Goal: Information Seeking & Learning: Learn about a topic

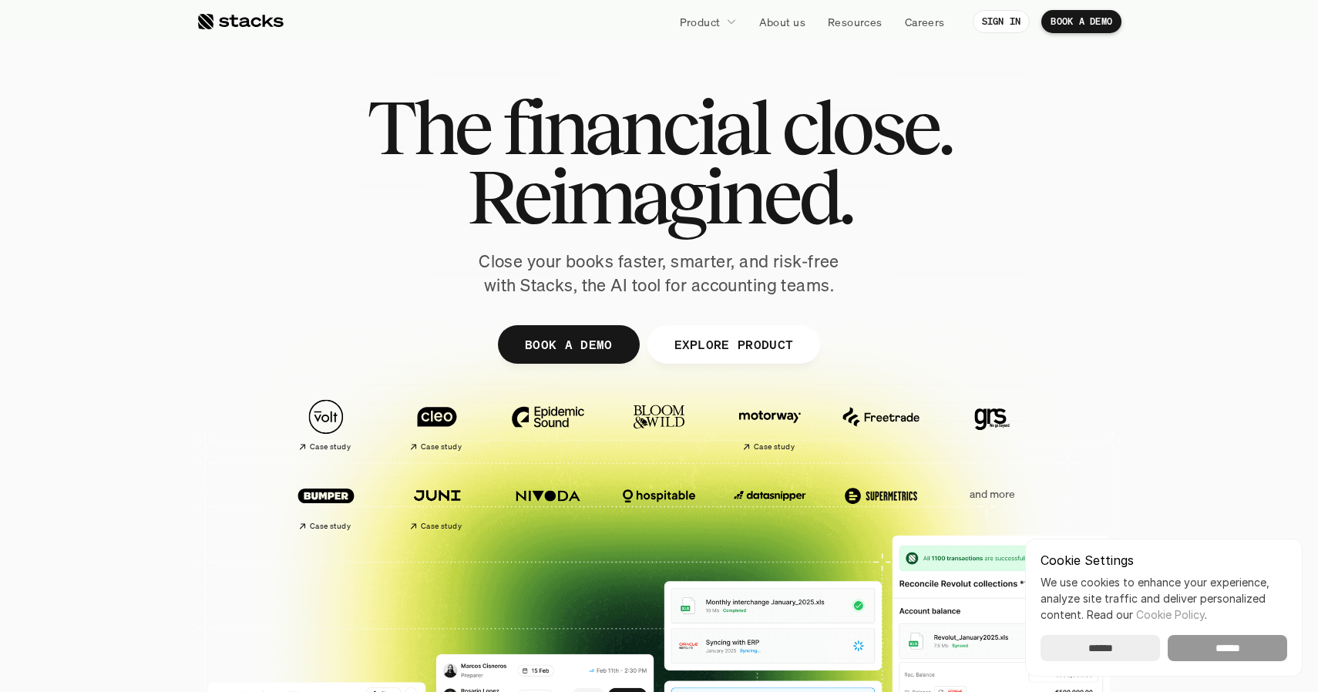
click at [1216, 643] on input "******" at bounding box center [1226, 648] width 119 height 26
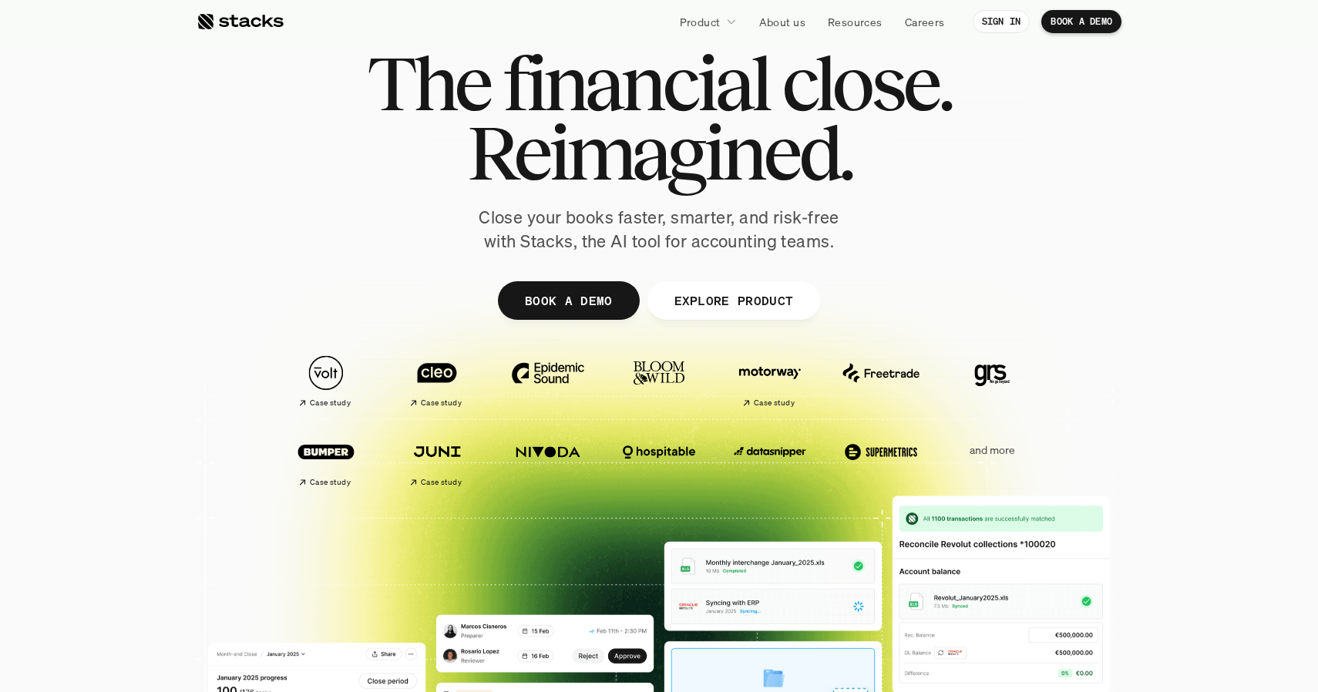
scroll to position [52, 0]
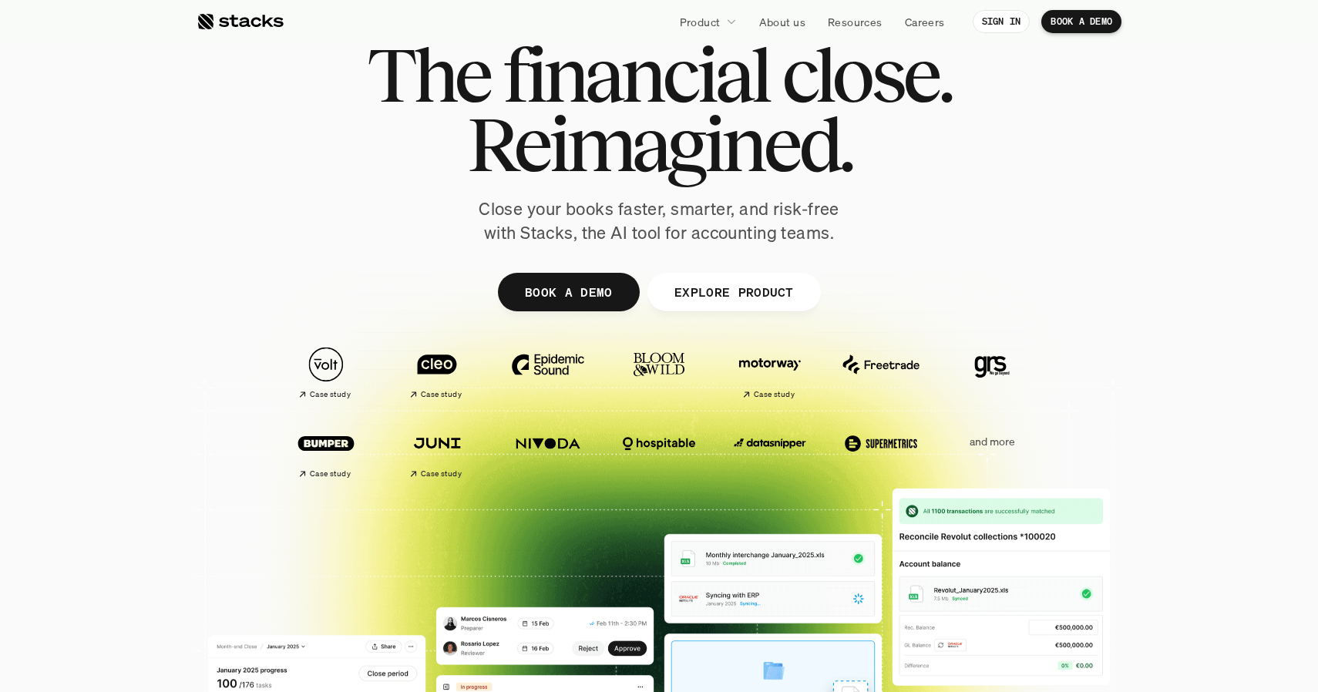
click at [734, 306] on link "EXPLORE PRODUCT" at bounding box center [733, 292] width 173 height 39
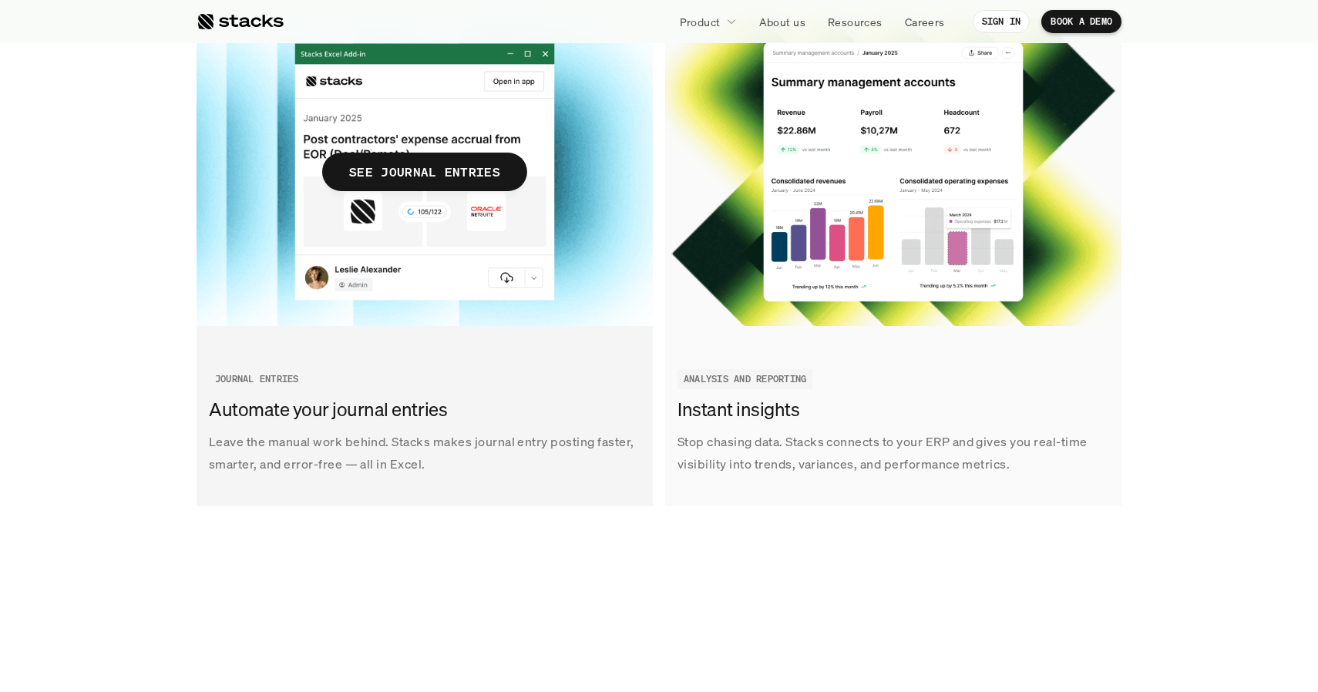
scroll to position [2365, 0]
click at [452, 472] on p "Leave the manual work behind. Stacks makes journal entry posting faster, smarte…" at bounding box center [425, 452] width 432 height 45
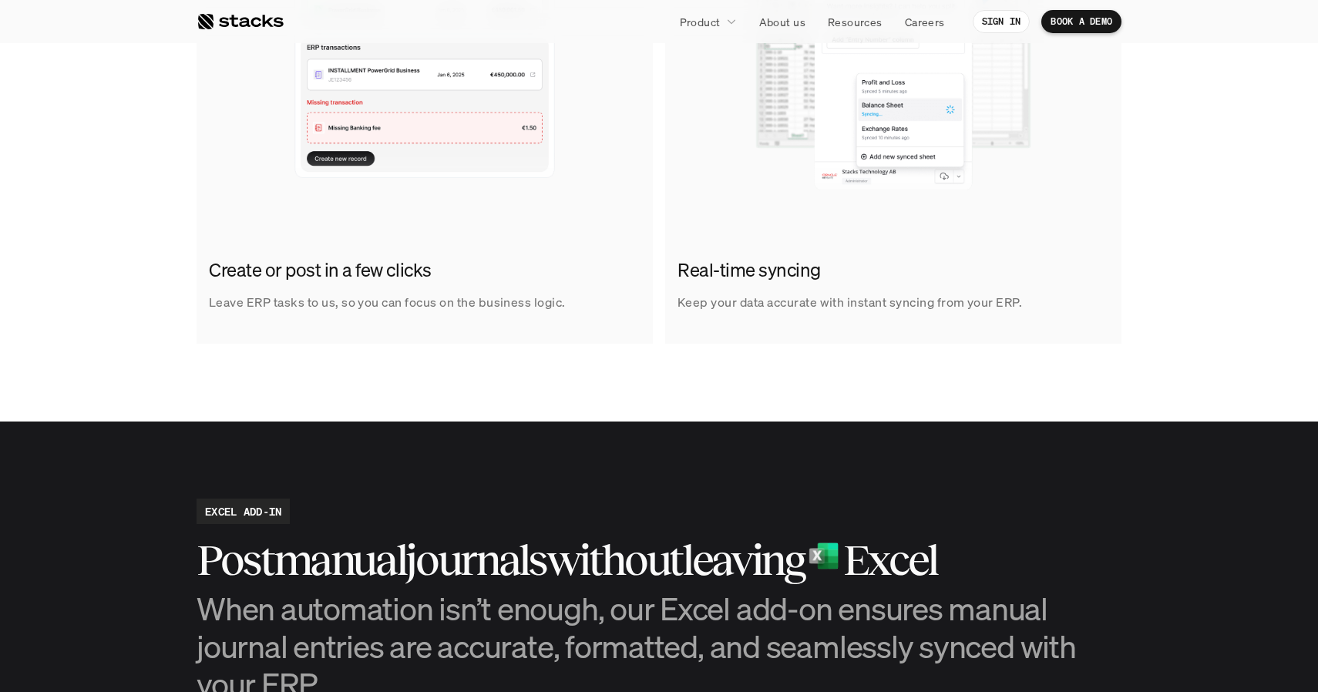
scroll to position [1116, 0]
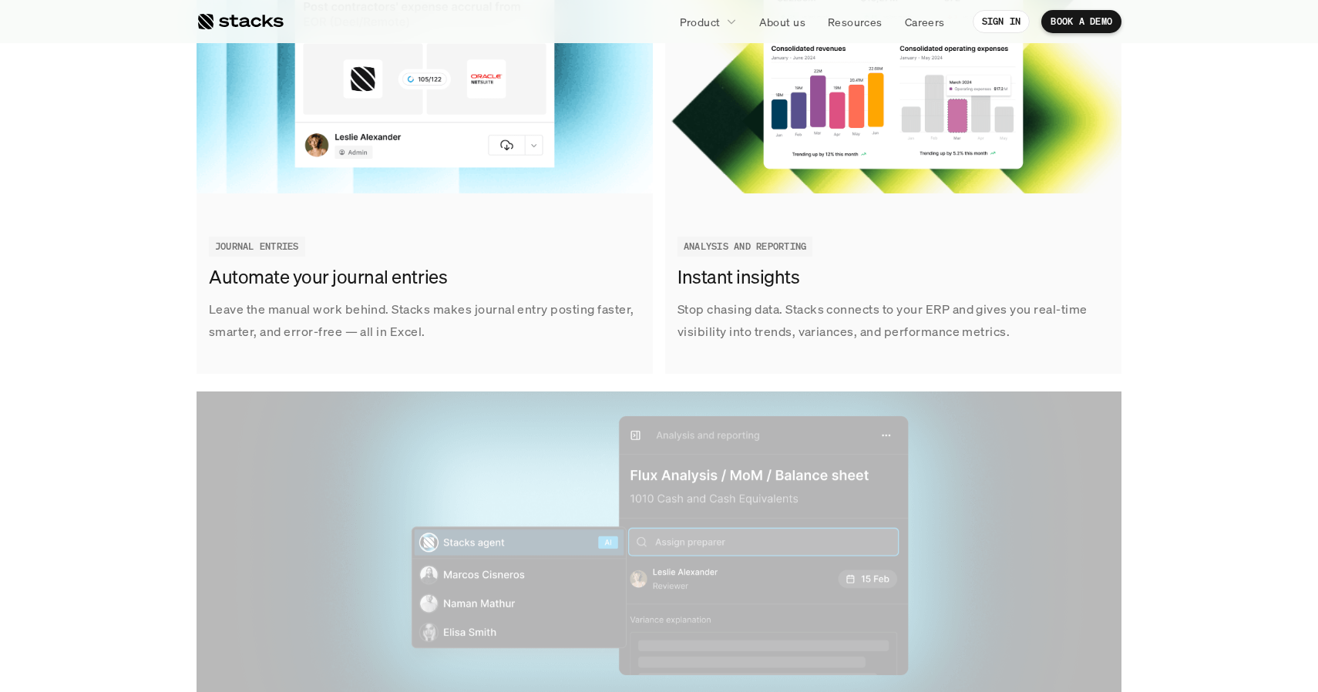
scroll to position [2678, 0]
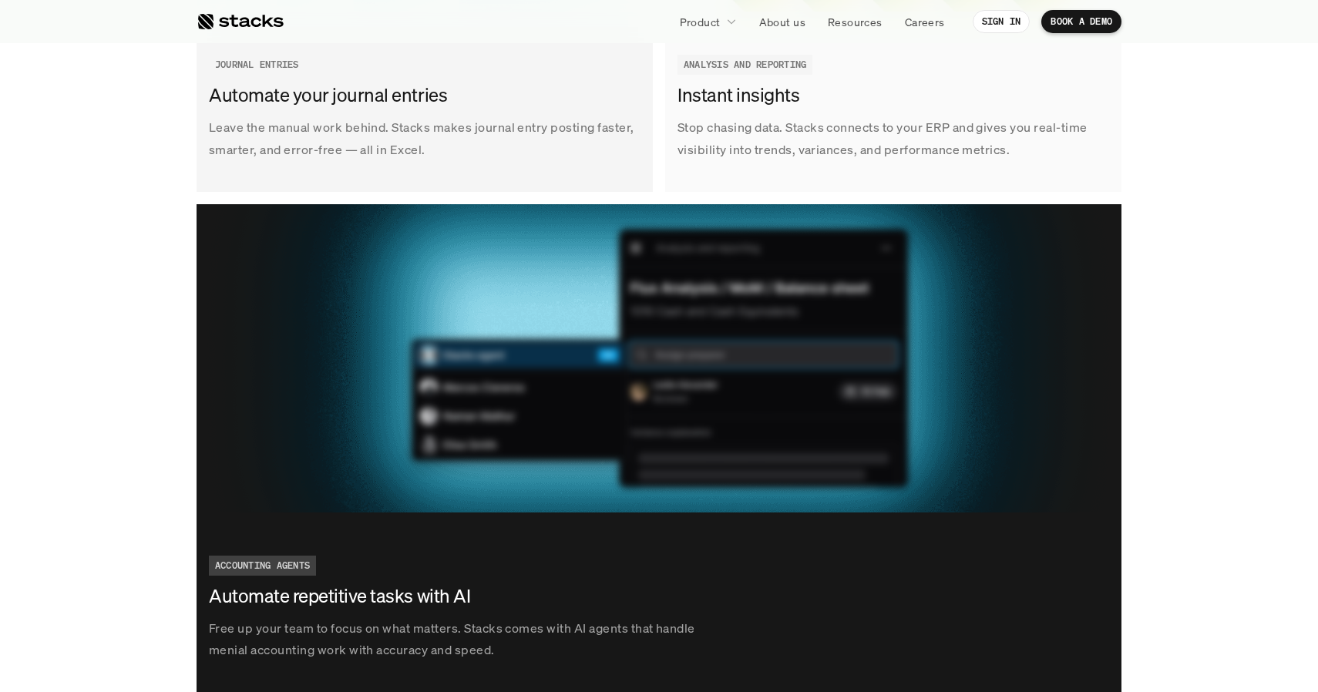
click at [447, 155] on p "Leave the manual work behind. Stacks makes journal entry posting faster, smarte…" at bounding box center [425, 138] width 432 height 45
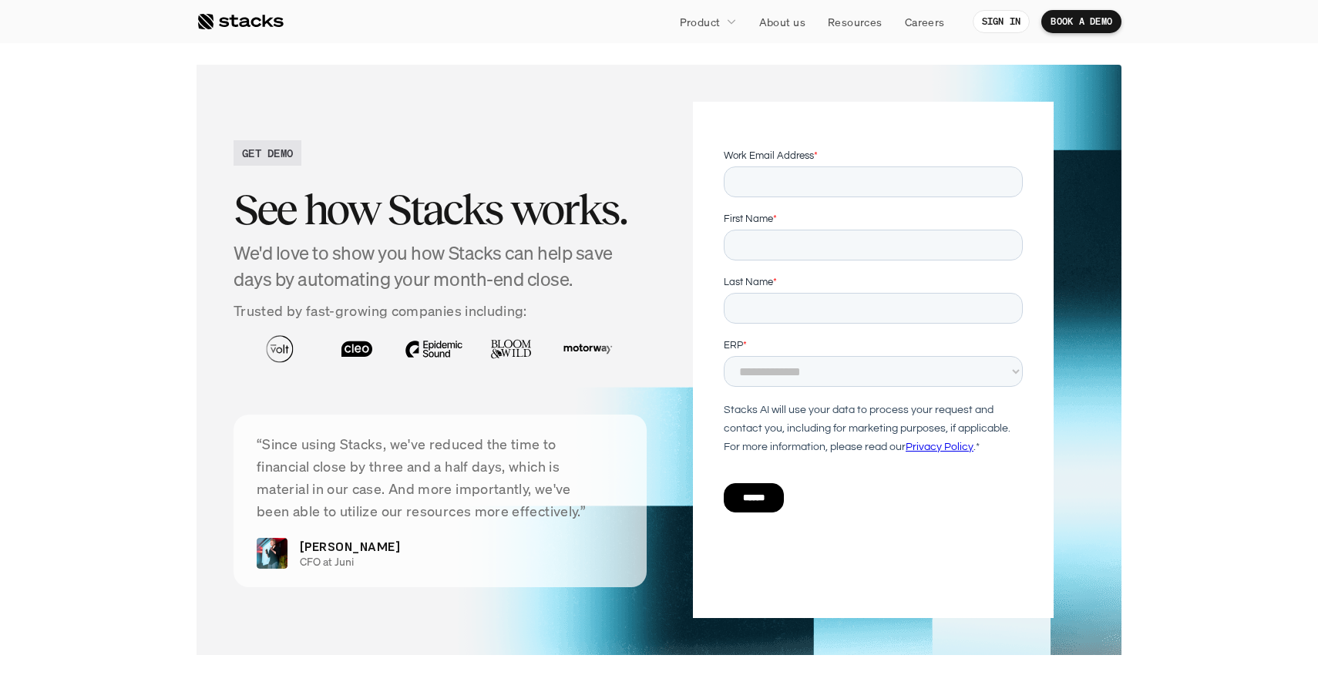
scroll to position [2712, 0]
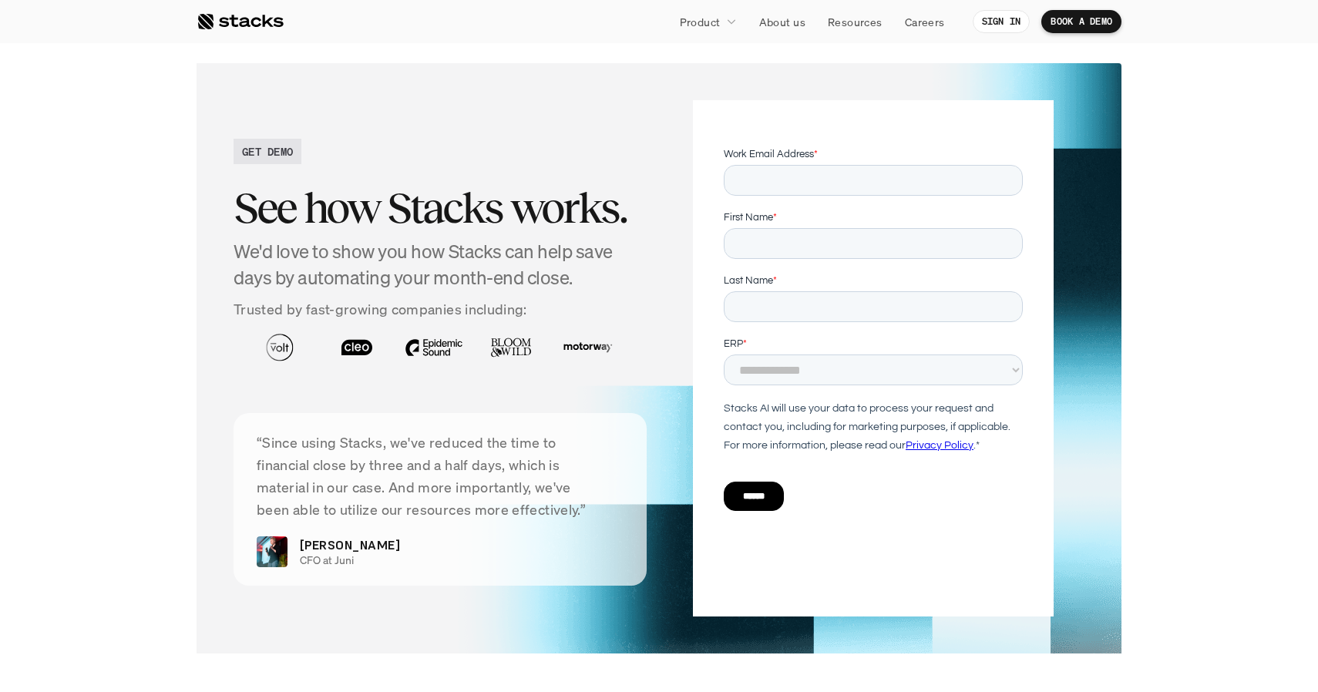
drag, startPoint x: 264, startPoint y: 438, endPoint x: 589, endPoint y: 520, distance: 335.5
click at [589, 520] on div "“Since using Stacks, we've reduced the time to financial close by three and a h…" at bounding box center [439, 499] width 413 height 173
click at [586, 494] on p "“Since using Stacks, we've reduced the time to financial close by three and a h…" at bounding box center [440, 476] width 367 height 89
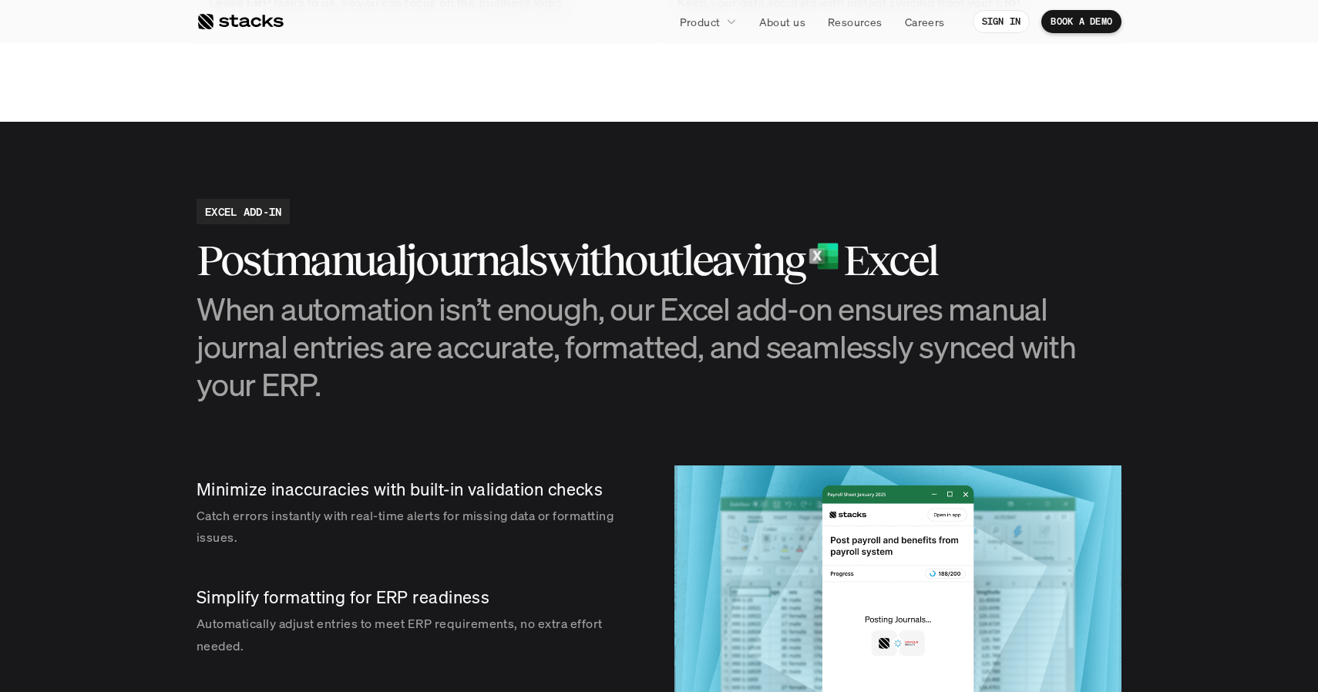
scroll to position [1405, 0]
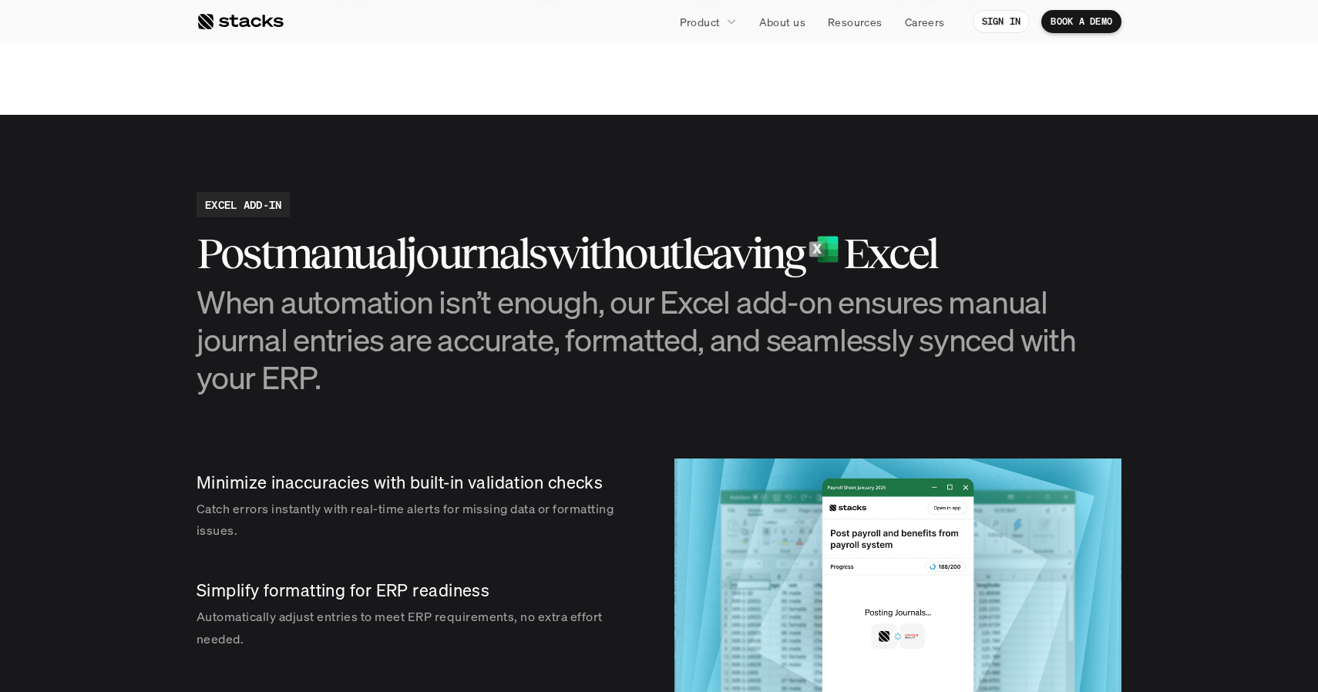
drag, startPoint x: 492, startPoint y: 419, endPoint x: 494, endPoint y: 405, distance: 14.0
click at [494, 405] on section "EXCEL ADD-IN Post manual journals without leaving Excel When automation isn’t e…" at bounding box center [659, 470] width 1318 height 711
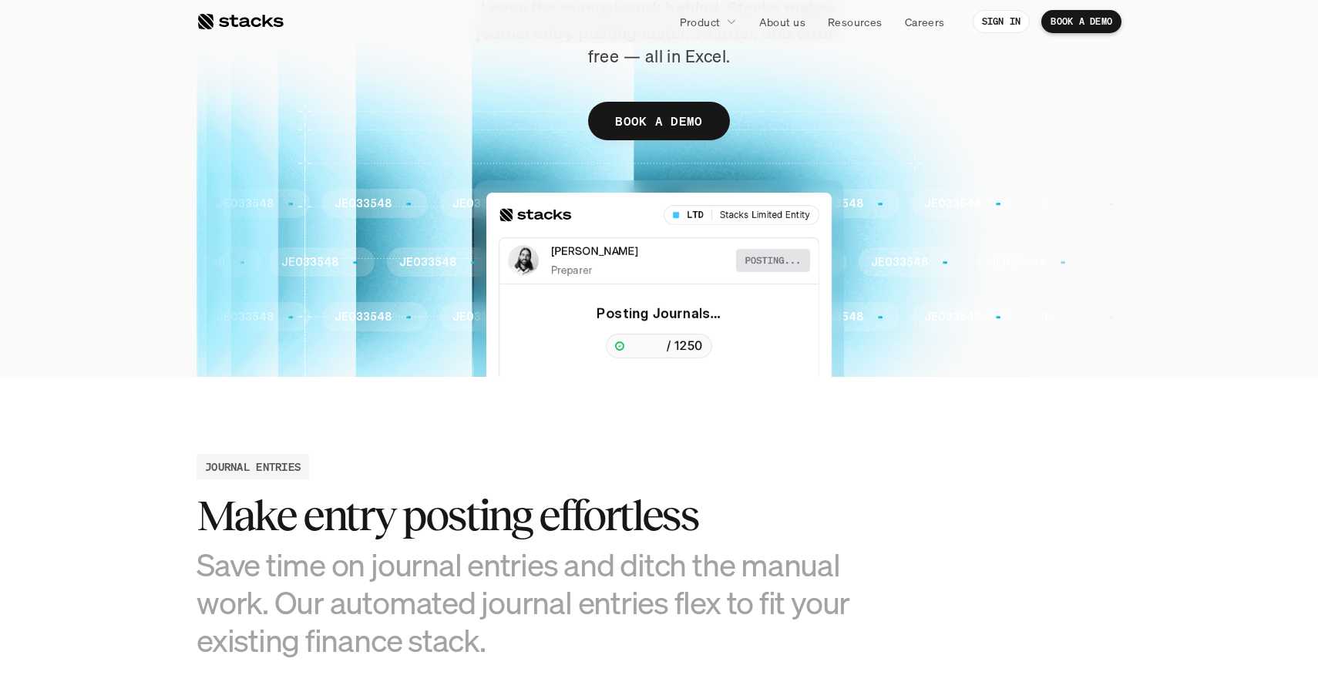
scroll to position [0, 0]
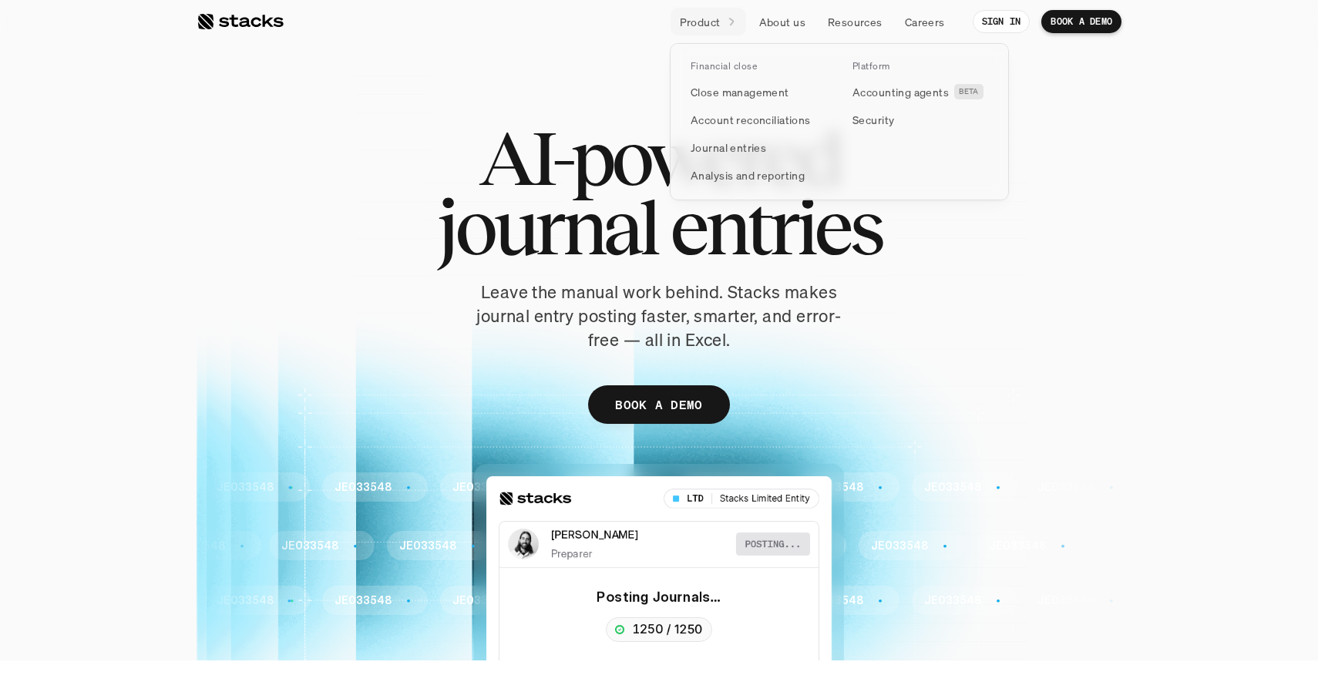
click at [724, 27] on link "Product" at bounding box center [708, 22] width 76 height 28
click at [886, 95] on p "Accounting agents" at bounding box center [900, 92] width 96 height 16
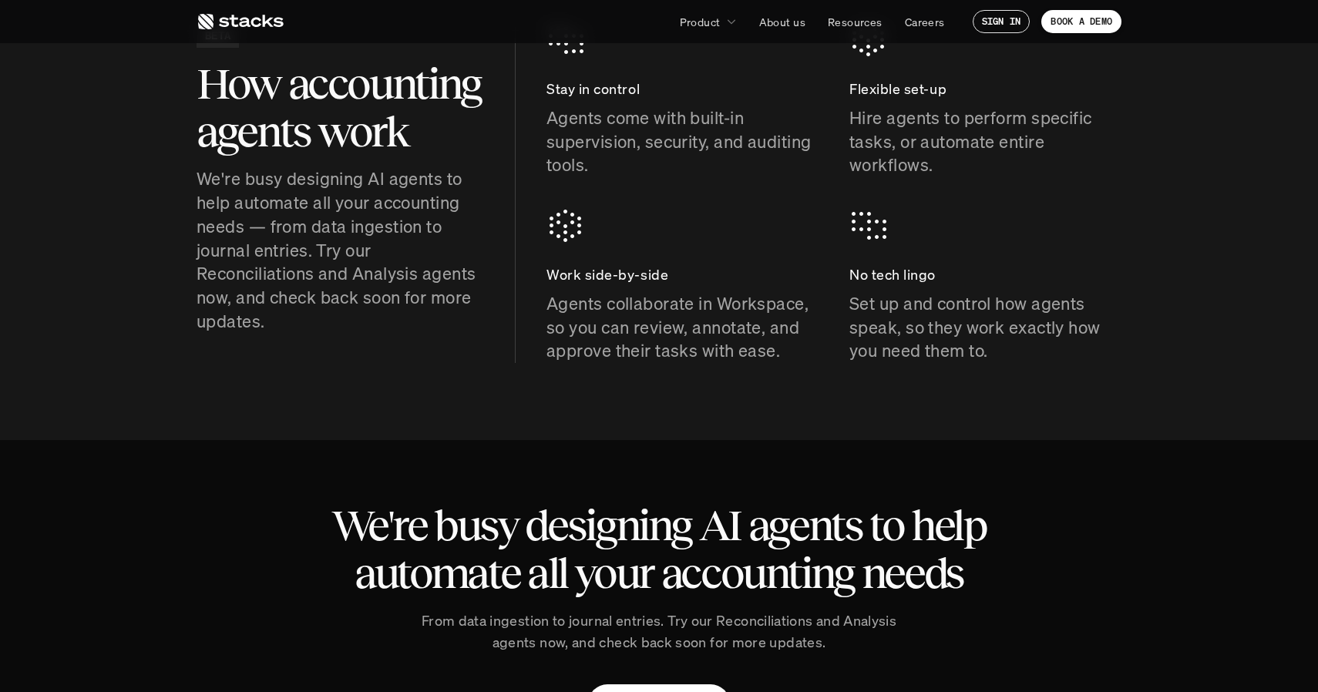
scroll to position [733, 0]
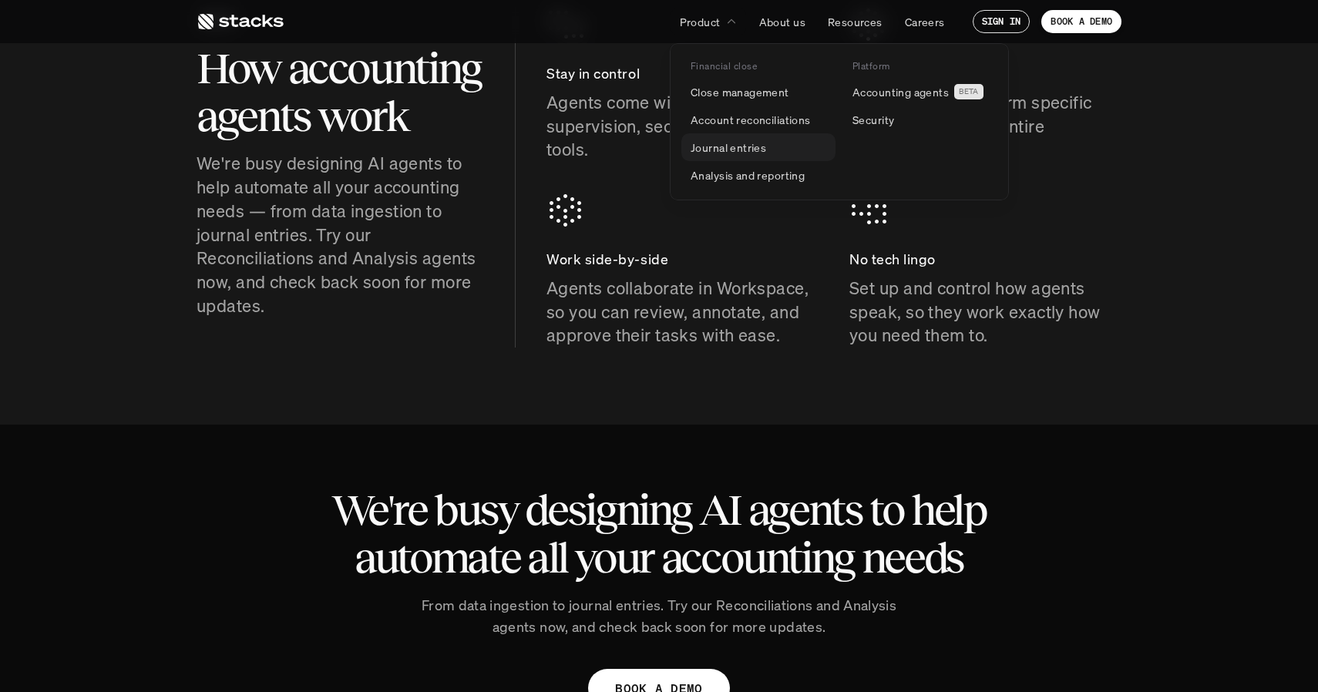
click at [736, 152] on p "Journal entries" at bounding box center [728, 147] width 76 height 16
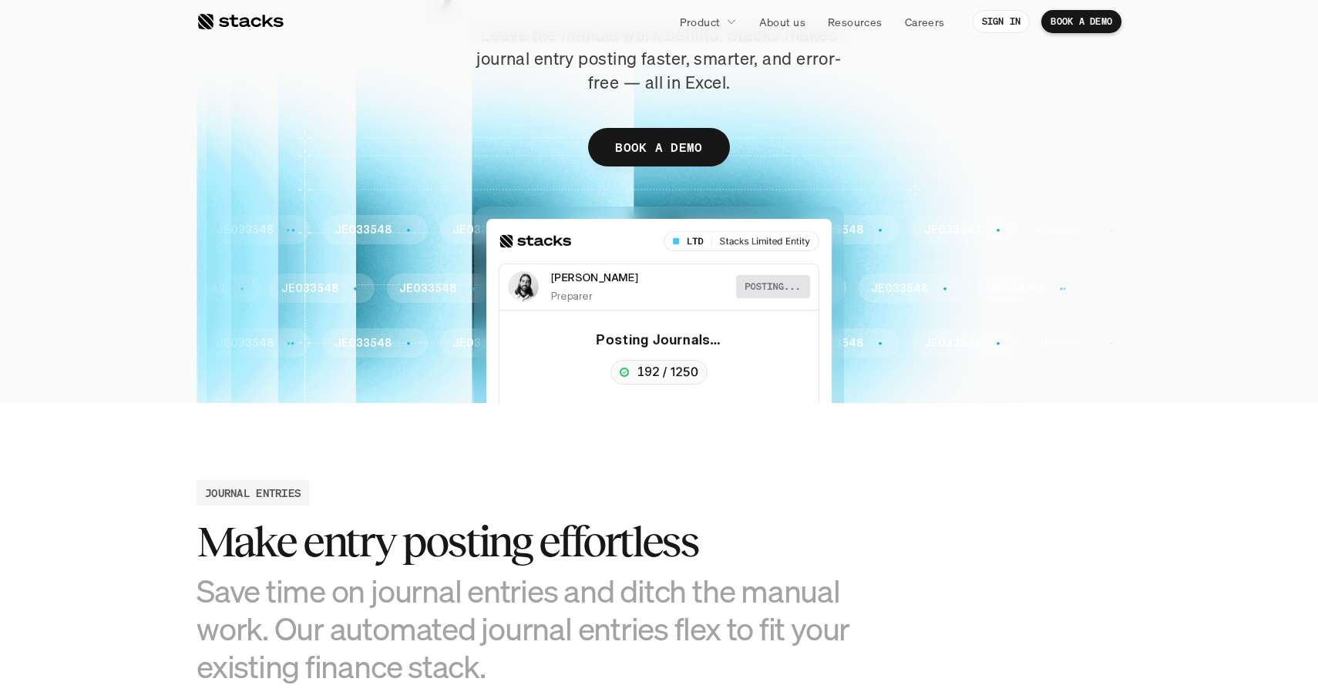
scroll to position [259, 0]
